Goal: Information Seeking & Learning: Learn about a topic

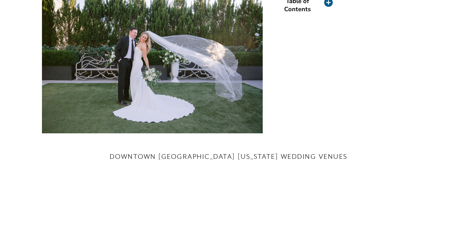
scroll to position [330, 0]
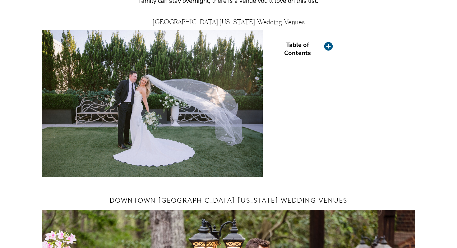
click at [325, 46] on icon at bounding box center [328, 46] width 9 height 9
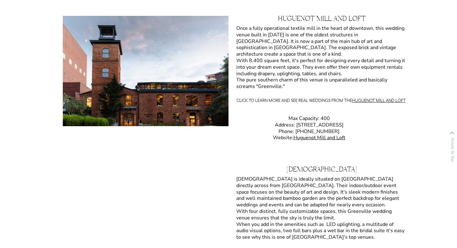
scroll to position [1041, 0]
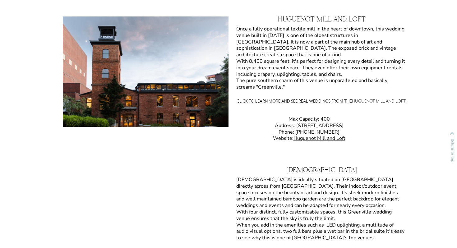
click at [378, 102] on link "Huguenot Mill and Loft" at bounding box center [379, 101] width 54 height 6
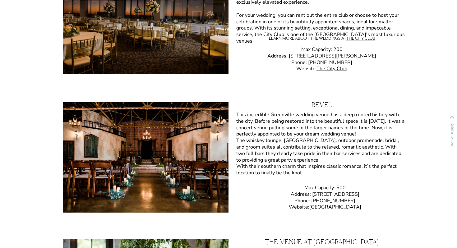
scroll to position [1533, 0]
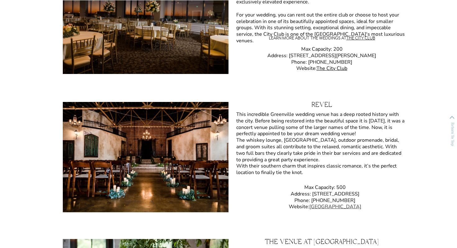
click at [320, 209] on link "Revel Event Center" at bounding box center [335, 206] width 52 height 7
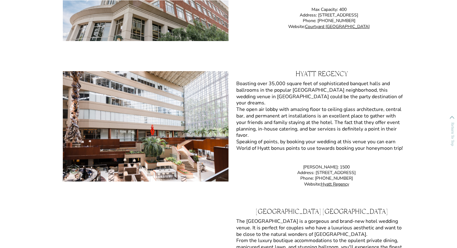
scroll to position [2868, 0]
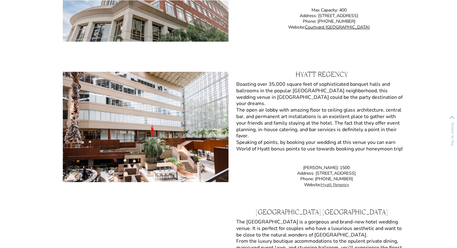
click at [343, 185] on link "Hyatt Regency" at bounding box center [335, 185] width 28 height 6
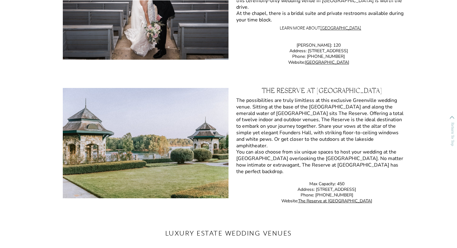
scroll to position [4002, 0]
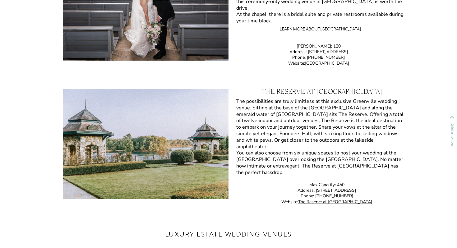
click at [333, 205] on p "Max Capacity: 450 Address: 190 Village Green Loop, Sunset, SC 29685 Phone: (877…" at bounding box center [326, 195] width 181 height 26
click at [333, 204] on link "The Reserve at Lake Keowee" at bounding box center [335, 202] width 74 height 6
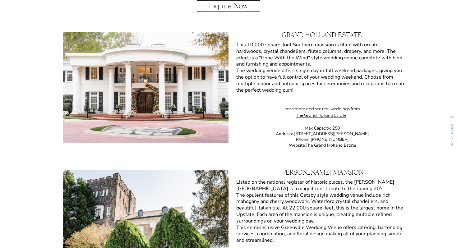
scroll to position [4567, 0]
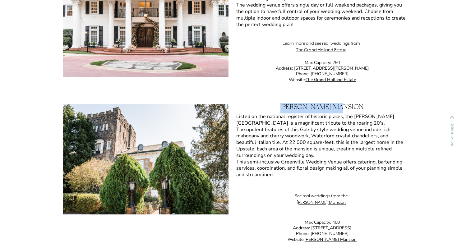
drag, startPoint x: 290, startPoint y: 106, endPoint x: 358, endPoint y: 107, distance: 67.4
click at [358, 107] on h3 "Gassaway Mansion" at bounding box center [321, 109] width 186 height 10
copy h3 "Gassaway Mansion"
click at [322, 201] on link "Gassaway Mansion" at bounding box center [320, 202] width 49 height 6
click at [314, 205] on link "Gassaway Mansion" at bounding box center [320, 202] width 49 height 6
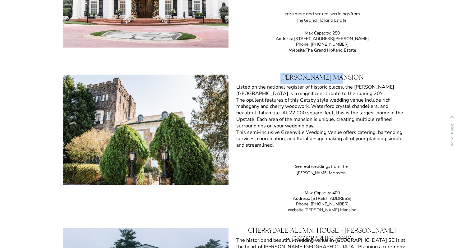
scroll to position [4596, 0]
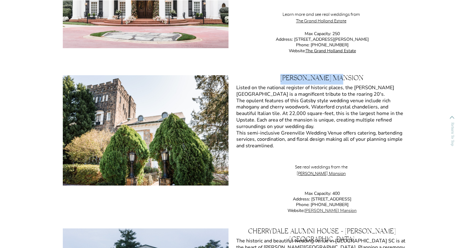
click at [332, 208] on link "Gassaway Mansion" at bounding box center [330, 211] width 52 height 6
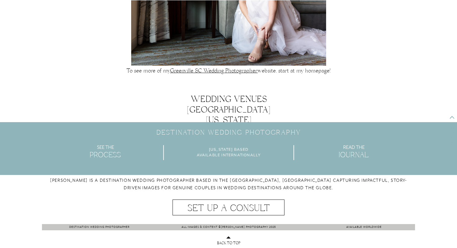
scroll to position [6364, 0]
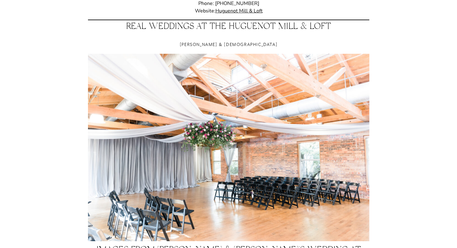
scroll to position [375, 0]
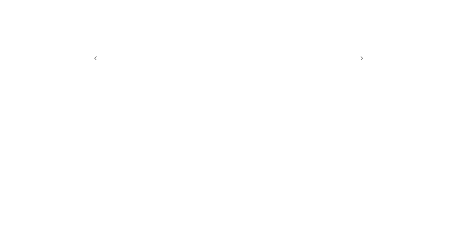
scroll to position [984, 0]
